Goal: Transaction & Acquisition: Purchase product/service

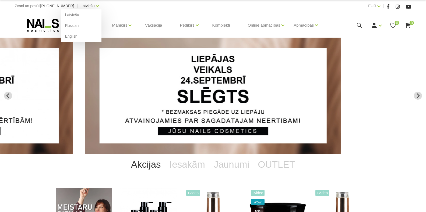
click at [81, 8] on link "Latviešu" at bounding box center [87, 6] width 14 height 6
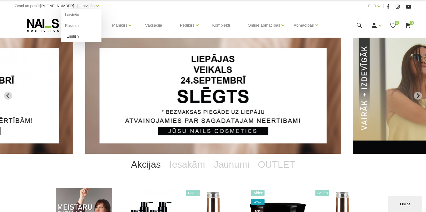
click at [68, 39] on link "English" at bounding box center [81, 36] width 40 height 11
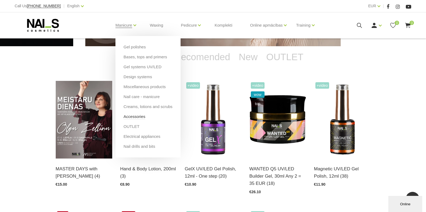
click at [134, 118] on link "Accessories" at bounding box center [134, 117] width 22 height 6
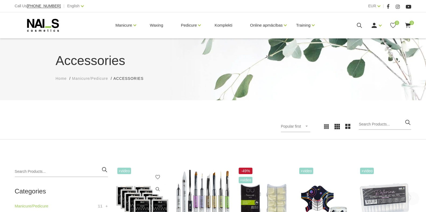
scroll to position [108, 0]
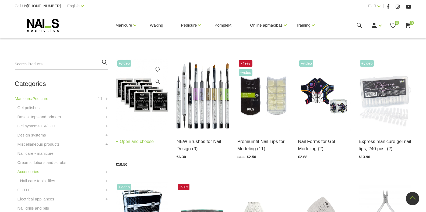
click at [127, 143] on link "Open and choose" at bounding box center [135, 142] width 38 height 8
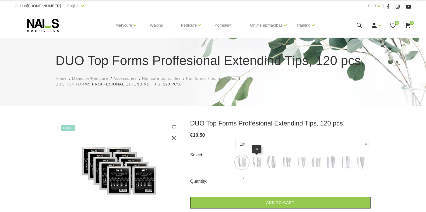
click at [255, 162] on img at bounding box center [256, 162] width 13 height 13
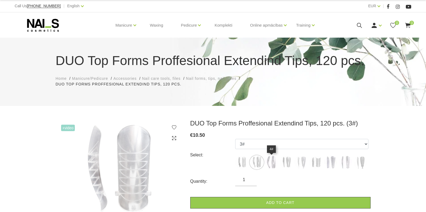
click at [272, 162] on img at bounding box center [271, 162] width 13 height 13
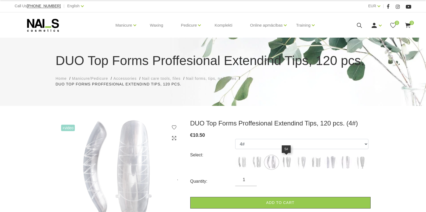
click at [286, 166] on img at bounding box center [285, 162] width 13 height 13
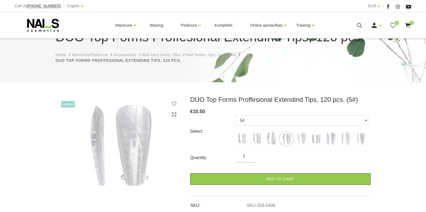
scroll to position [54, 0]
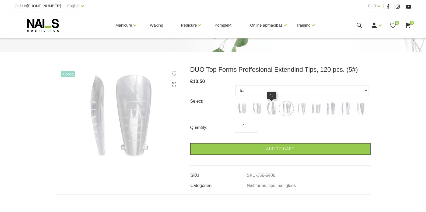
click at [268, 107] on img at bounding box center [271, 108] width 13 height 13
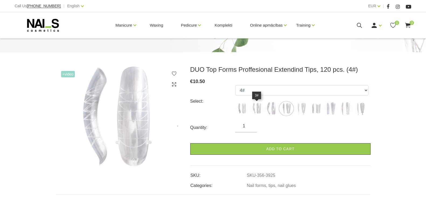
click at [258, 107] on img at bounding box center [256, 108] width 13 height 13
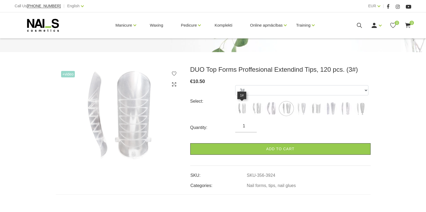
click at [242, 108] on img at bounding box center [241, 108] width 13 height 13
select select "3922"
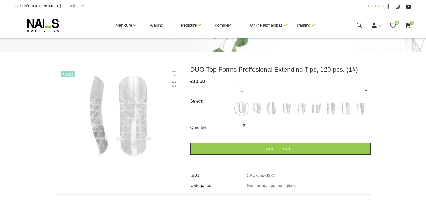
click at [251, 126] on input "2" at bounding box center [246, 126] width 22 height 6
type input "3"
click at [251, 126] on input "3" at bounding box center [246, 126] width 22 height 6
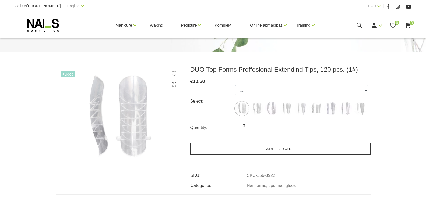
click at [260, 150] on link "Add to cart" at bounding box center [280, 149] width 180 height 12
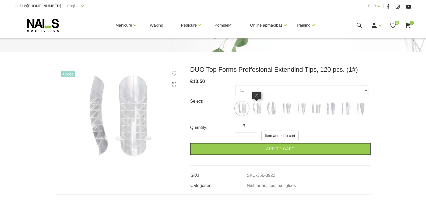
click at [255, 110] on img at bounding box center [256, 108] width 13 height 13
select select "3924"
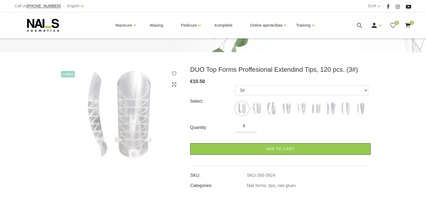
click at [250, 125] on input "4" at bounding box center [246, 126] width 22 height 6
click at [250, 125] on input "5" at bounding box center [246, 126] width 22 height 6
click at [252, 129] on input "4" at bounding box center [246, 126] width 22 height 6
type input "3"
click at [251, 129] on input "3" at bounding box center [246, 126] width 22 height 6
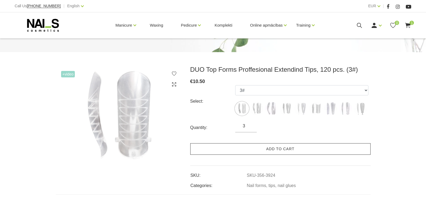
click at [271, 146] on link "Add to cart" at bounding box center [280, 149] width 180 height 12
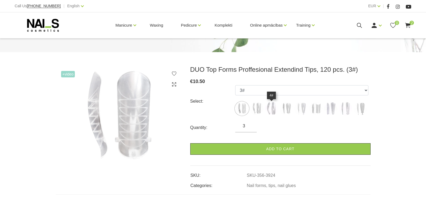
click at [269, 108] on img at bounding box center [271, 108] width 13 height 13
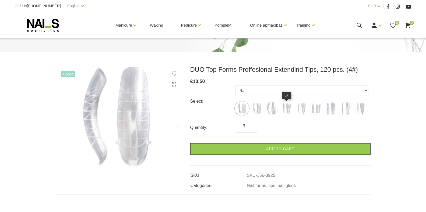
click at [289, 104] on img at bounding box center [285, 108] width 13 height 13
select select "5406"
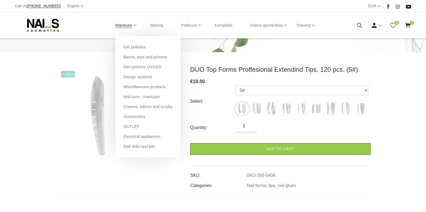
click at [119, 26] on link "Manicure" at bounding box center [123, 26] width 17 height 22
click at [128, 55] on link "Bases, tops and primers" at bounding box center [145, 57] width 44 height 6
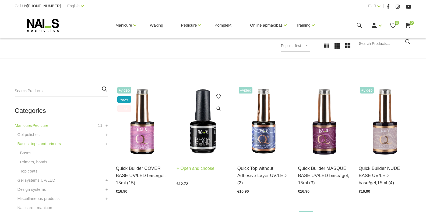
scroll to position [81, 0]
click at [196, 167] on link "Open and choose" at bounding box center [195, 169] width 38 height 8
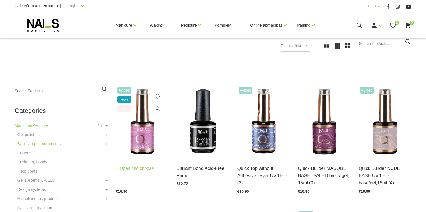
click at [143, 169] on link "Open and choose" at bounding box center [135, 169] width 38 height 8
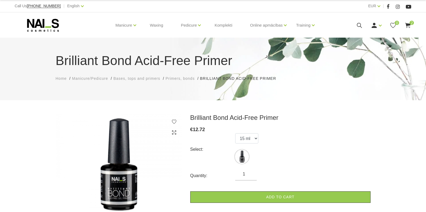
click at [245, 176] on input "1" at bounding box center [246, 174] width 22 height 6
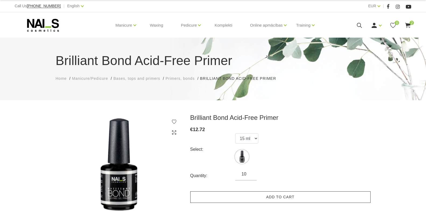
type input "10"
click at [255, 198] on link "Add to cart" at bounding box center [280, 197] width 180 height 12
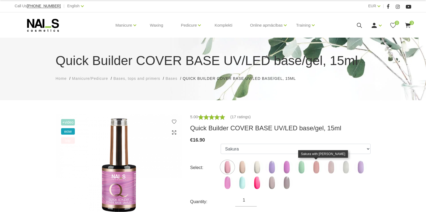
click at [314, 167] on img at bounding box center [315, 167] width 13 height 13
select select "5206"
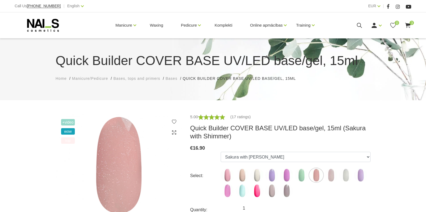
scroll to position [81, 0]
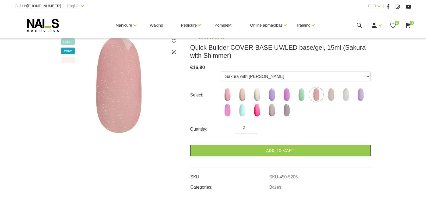
type input "2"
click at [248, 126] on input "2" at bounding box center [246, 128] width 22 height 6
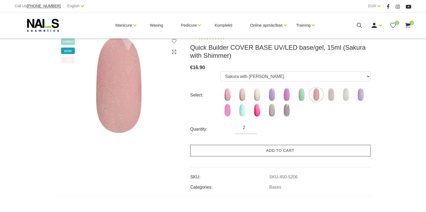
click at [261, 153] on link "Add to cart" at bounding box center [280, 151] width 180 height 12
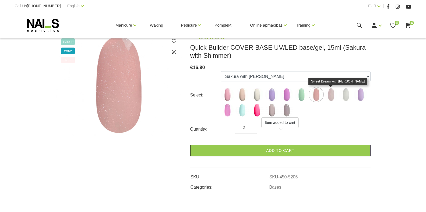
click at [333, 95] on img at bounding box center [330, 94] width 13 height 13
select select "5207"
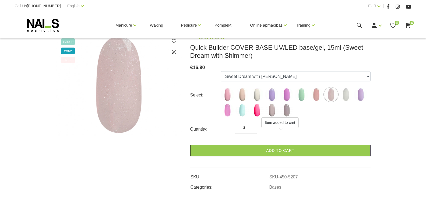
type input "3"
click at [251, 127] on input "3" at bounding box center [246, 128] width 22 height 6
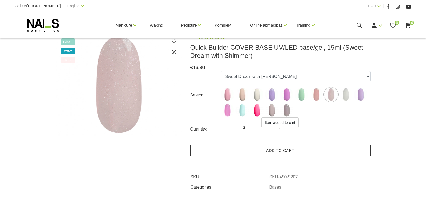
click at [267, 152] on link "Add to cart" at bounding box center [280, 151] width 180 height 12
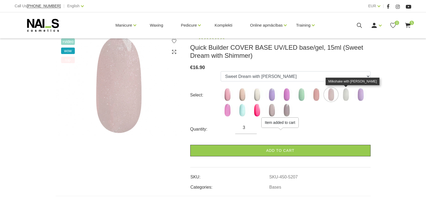
click at [346, 97] on img at bounding box center [345, 94] width 13 height 13
select select "5208"
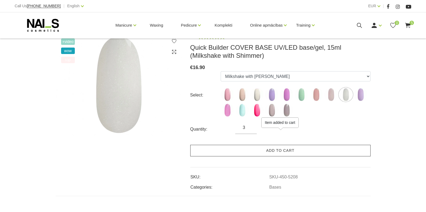
click at [274, 153] on link "Add to cart" at bounding box center [280, 151] width 180 height 12
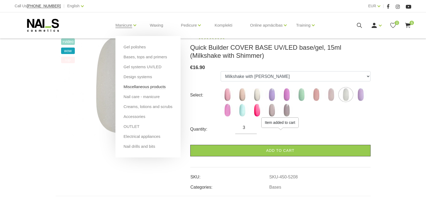
click at [134, 87] on link "Miscellaneous products" at bounding box center [144, 87] width 42 height 6
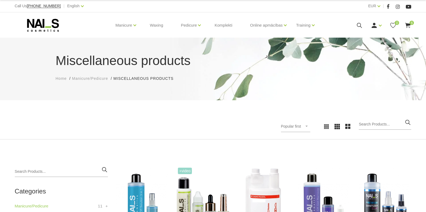
scroll to position [81, 0]
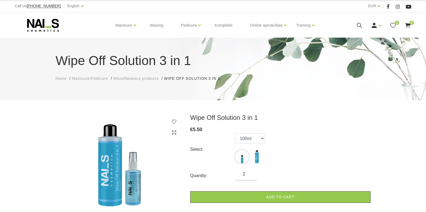
click at [251, 173] on input "2" at bounding box center [246, 174] width 22 height 6
click at [251, 173] on input "3" at bounding box center [246, 174] width 22 height 6
type input "4"
click at [251, 173] on input "4" at bounding box center [246, 174] width 22 height 6
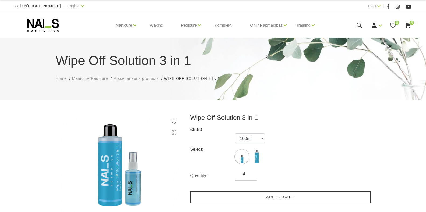
click at [254, 195] on link "Add to cart" at bounding box center [280, 197] width 180 height 12
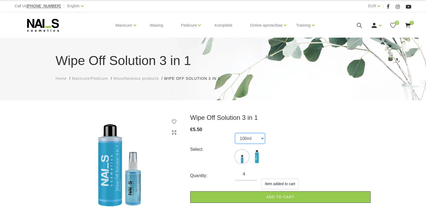
click at [264, 138] on select "100ml 500ml" at bounding box center [250, 138] width 30 height 10
select select "1752"
click at [235, 133] on select "100ml 500ml" at bounding box center [250, 138] width 30 height 10
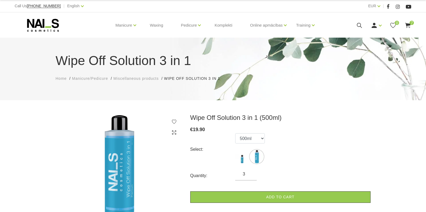
click at [250, 175] on input "3" at bounding box center [246, 174] width 22 height 6
type input "2"
click at [250, 175] on input "2" at bounding box center [246, 174] width 22 height 6
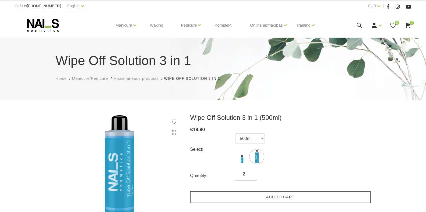
click at [254, 195] on link "Add to cart" at bounding box center [280, 197] width 180 height 12
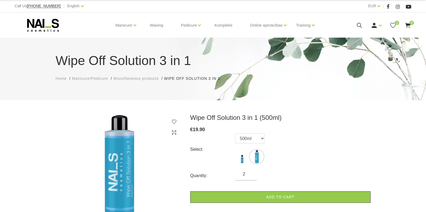
click at [408, 25] on use at bounding box center [407, 25] width 5 height 5
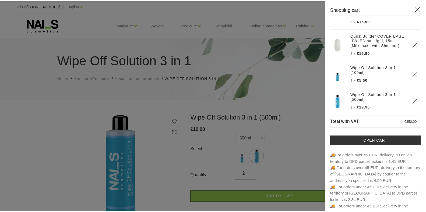
scroll to position [163, 0]
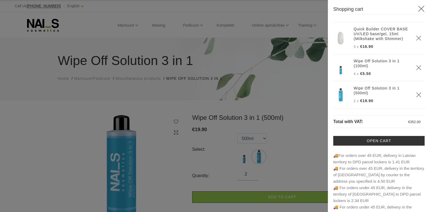
click at [418, 10] on icon at bounding box center [421, 8] width 7 height 7
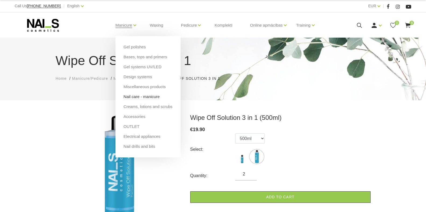
click at [137, 97] on link "Nail care - manicure" at bounding box center [141, 97] width 36 height 6
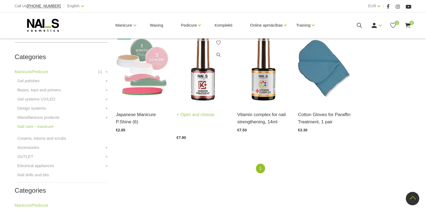
scroll to position [134, 0]
click at [191, 115] on link "Open and choose" at bounding box center [195, 115] width 38 height 8
drag, startPoint x: 123, startPoint y: 114, endPoint x: 156, endPoint y: 141, distance: 43.0
click at [123, 116] on link "Open and choose" at bounding box center [135, 120] width 38 height 8
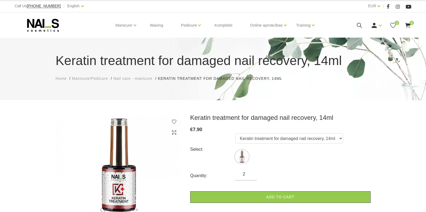
click at [250, 174] on input "2" at bounding box center [246, 174] width 22 height 6
click at [250, 174] on input "3" at bounding box center [246, 174] width 22 height 6
click at [250, 174] on input "4" at bounding box center [246, 174] width 22 height 6
click at [250, 174] on input "5" at bounding box center [246, 174] width 22 height 6
click at [250, 174] on input "6" at bounding box center [246, 174] width 22 height 6
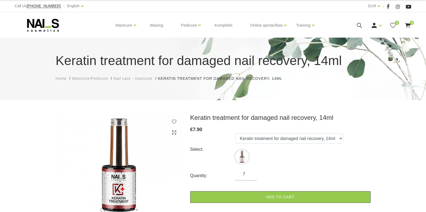
click at [250, 174] on input "7" at bounding box center [246, 174] width 22 height 6
type input "8"
click at [249, 173] on input "8" at bounding box center [246, 174] width 22 height 6
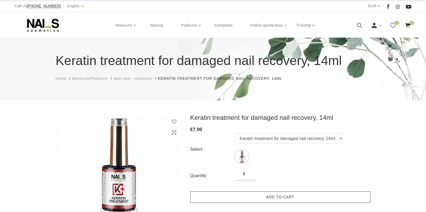
click at [270, 194] on link "Add to cart" at bounding box center [280, 197] width 180 height 12
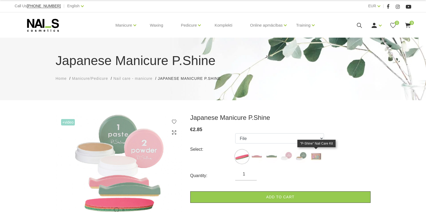
drag, startPoint x: 0, startPoint y: 0, endPoint x: 296, endPoint y: 161, distance: 337.2
click at [318, 159] on img at bounding box center [315, 156] width 13 height 13
select select "127"
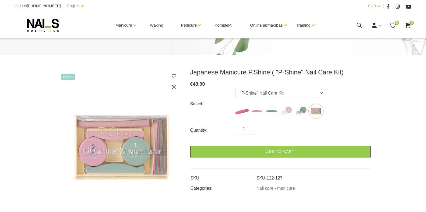
scroll to position [81, 0]
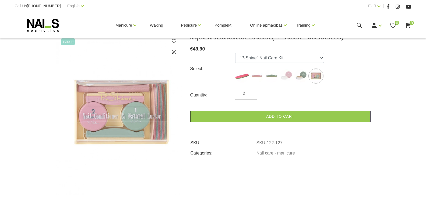
click at [250, 92] on input "2" at bounding box center [246, 93] width 22 height 6
type input "3"
click at [250, 92] on input "3" at bounding box center [246, 93] width 22 height 6
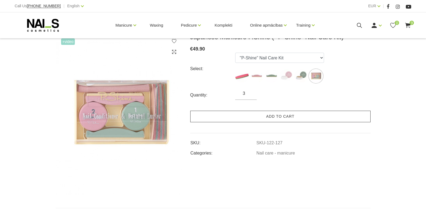
click at [272, 118] on link "Add to cart" at bounding box center [280, 117] width 180 height 12
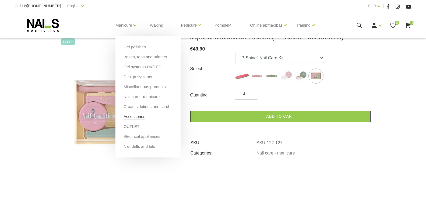
click at [132, 117] on link "Accessories" at bounding box center [134, 117] width 22 height 6
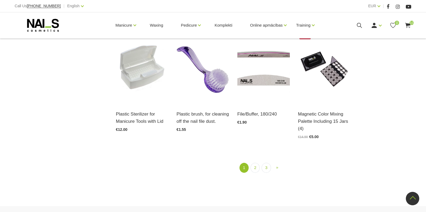
scroll to position [645, 0]
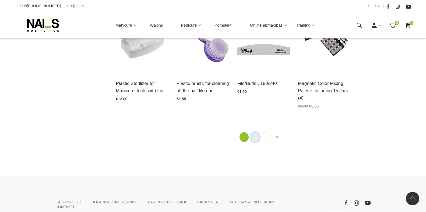
click at [255, 140] on link "2" at bounding box center [254, 137] width 9 height 10
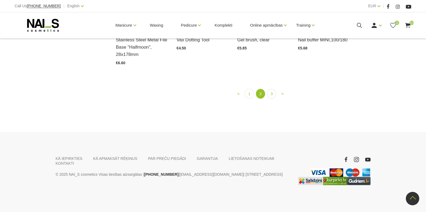
scroll to position [675, 0]
click at [274, 99] on link "3" at bounding box center [271, 94] width 9 height 10
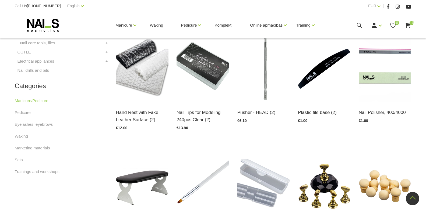
scroll to position [110, 0]
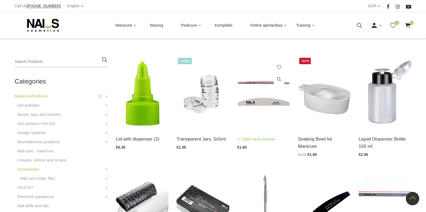
click at [249, 138] on link "Open and choose" at bounding box center [256, 140] width 38 height 8
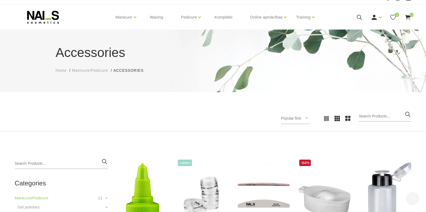
scroll to position [0, 0]
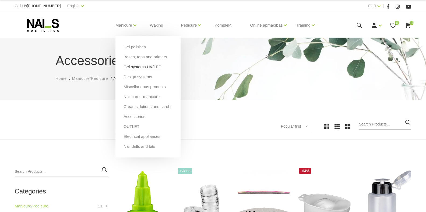
click at [129, 69] on link "Gel systems UV/LED" at bounding box center [142, 67] width 38 height 6
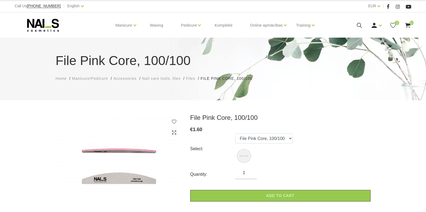
click at [247, 173] on input "1" at bounding box center [246, 173] width 22 height 6
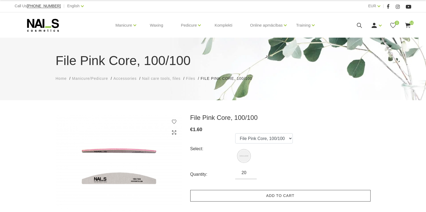
type input "20"
click at [268, 194] on link "Add to cart" at bounding box center [280, 196] width 180 height 12
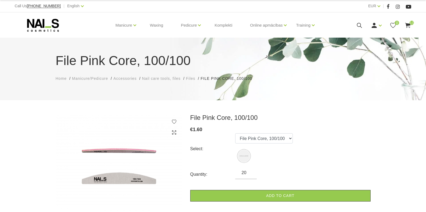
click at [409, 25] on use at bounding box center [407, 25] width 5 height 5
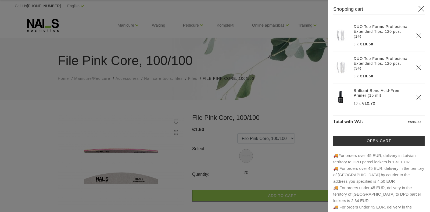
click at [419, 9] on use at bounding box center [422, 9] width 6 height 6
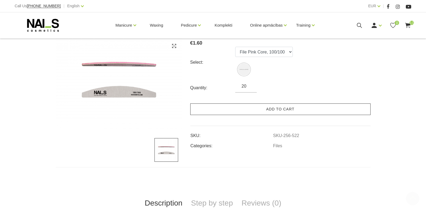
scroll to position [108, 0]
